Goal: Check status

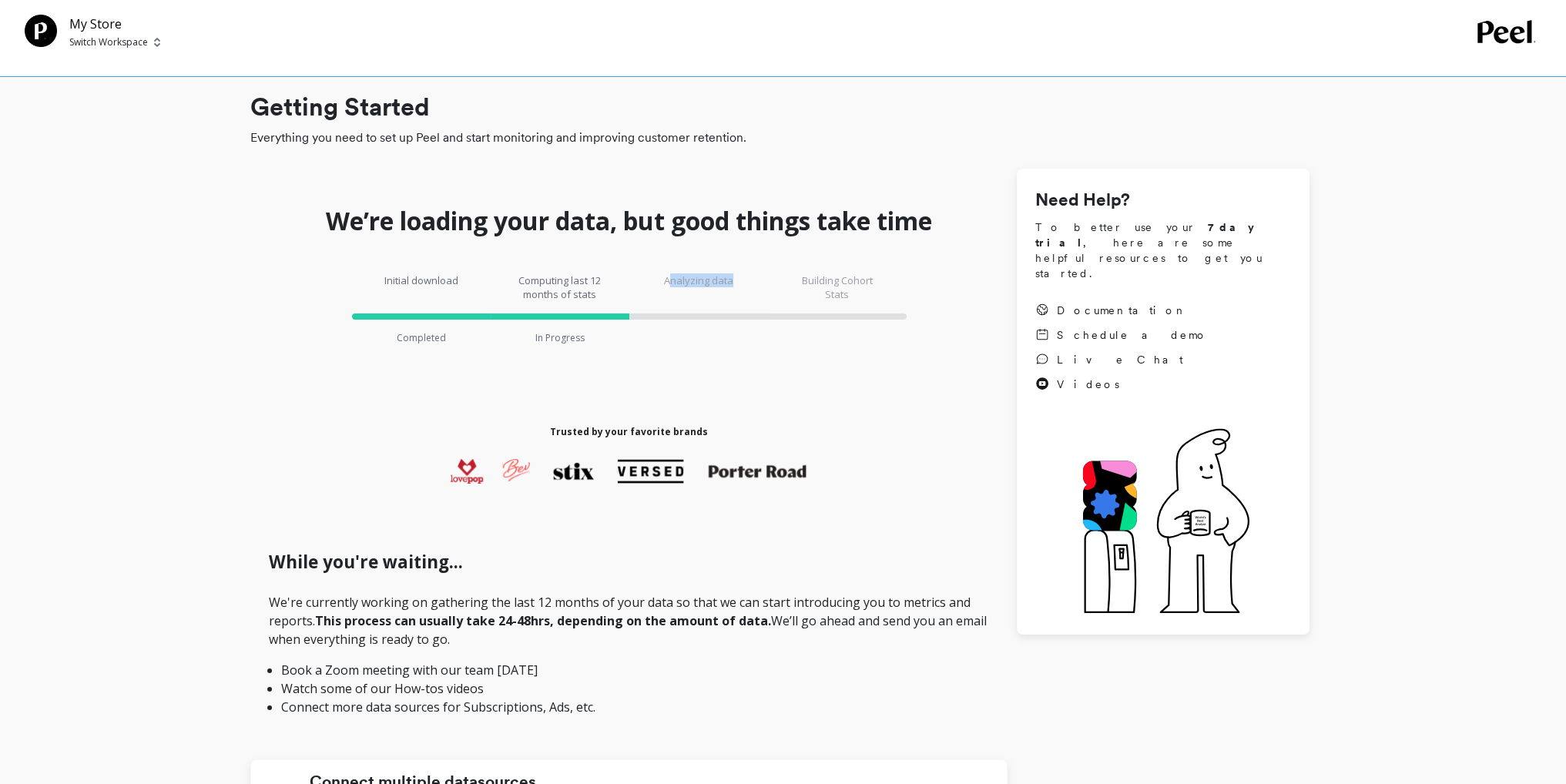
drag, startPoint x: 668, startPoint y: 284, endPoint x: 764, endPoint y: 284, distance: 96.0
click at [764, 284] on div "Analyzing data" at bounding box center [699, 309] width 139 height 71
drag, startPoint x: 791, startPoint y: 272, endPoint x: 984, endPoint y: 308, distance: 196.3
click at [984, 308] on div "Initial download Completed Computing last 12 months of stats In Progress Analyz…" at bounding box center [629, 309] width 757 height 117
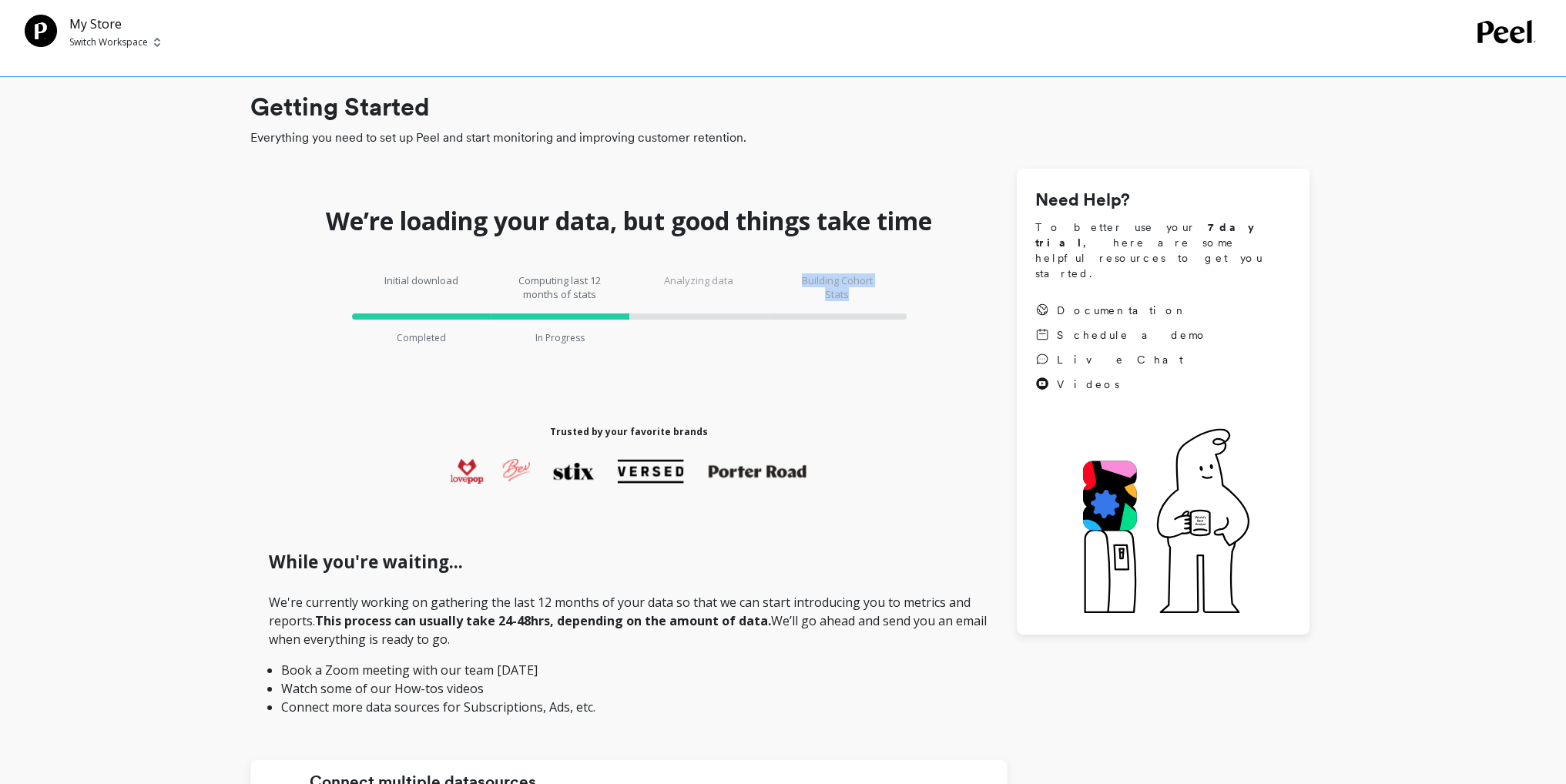
click at [924, 289] on div "Initial download Completed Computing last 12 months of stats In Progress Analyz…" at bounding box center [629, 309] width 757 height 117
drag, startPoint x: 863, startPoint y: 294, endPoint x: 783, endPoint y: 285, distance: 80.5
click at [783, 285] on div "Building Cohort Stats" at bounding box center [837, 309] width 139 height 71
